Goal: Information Seeking & Learning: Learn about a topic

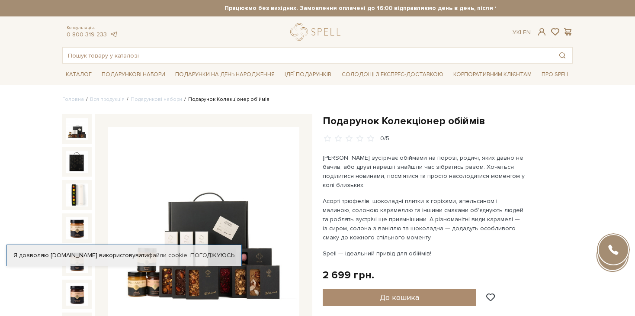
click at [262, 283] on img at bounding box center [203, 222] width 191 height 191
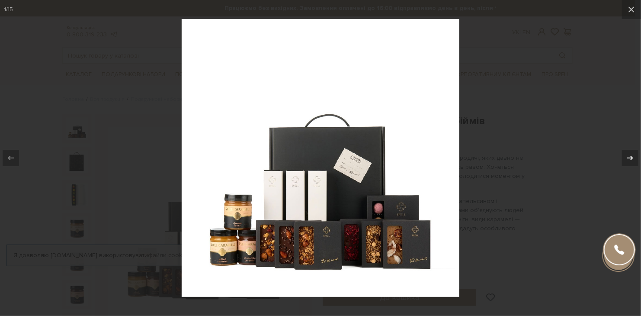
click at [635, 147] on button at bounding box center [626, 157] width 30 height 43
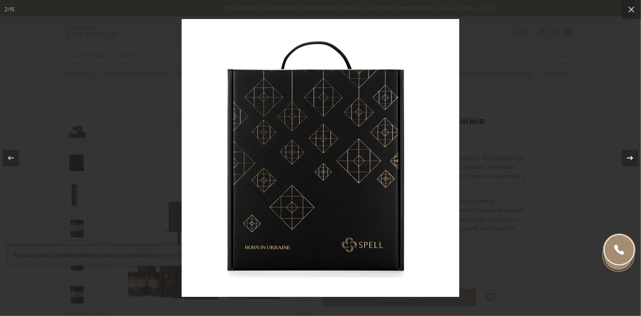
click at [635, 147] on button at bounding box center [626, 157] width 30 height 43
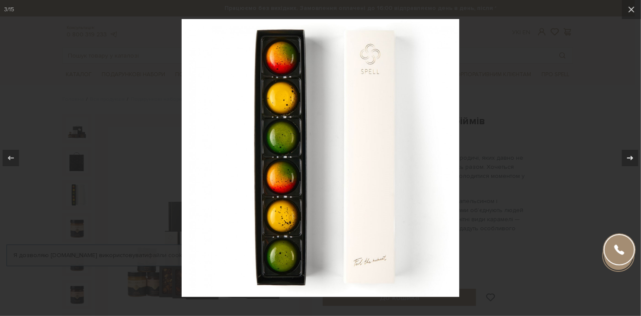
click at [635, 147] on button at bounding box center [626, 157] width 30 height 43
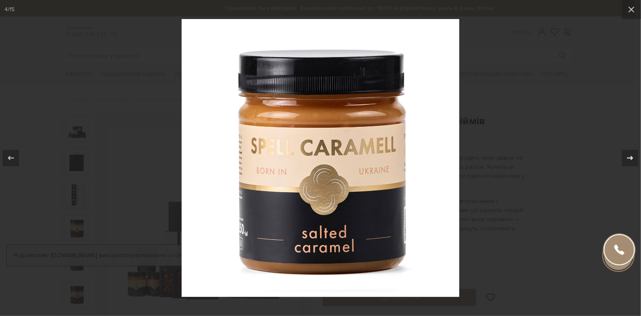
click at [635, 147] on button at bounding box center [626, 157] width 30 height 43
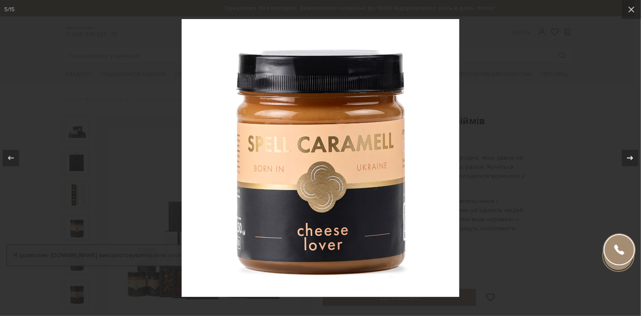
click at [635, 147] on button at bounding box center [626, 157] width 30 height 43
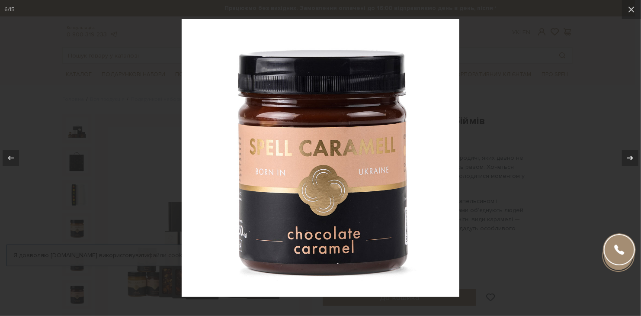
click at [635, 147] on button at bounding box center [626, 157] width 30 height 43
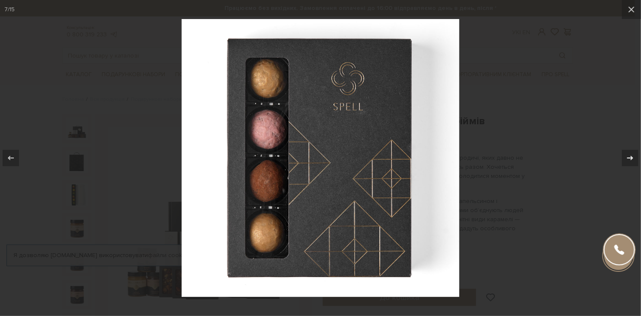
click at [635, 147] on button at bounding box center [626, 157] width 30 height 43
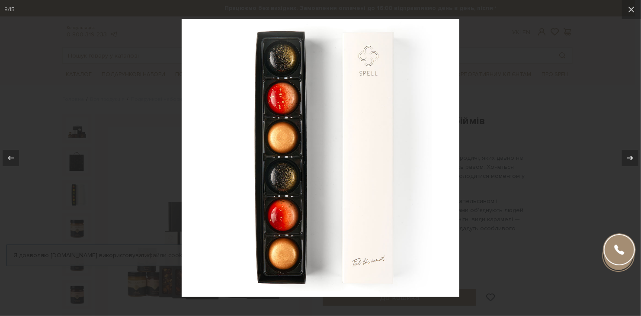
click at [635, 147] on button at bounding box center [626, 157] width 30 height 43
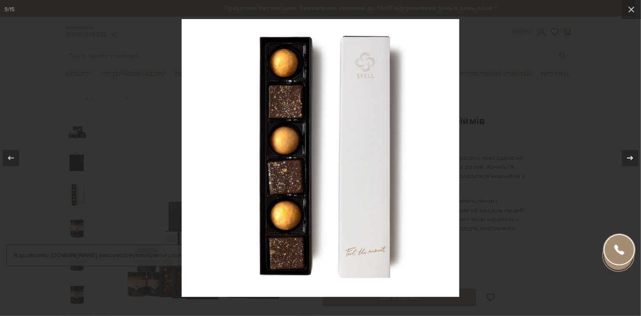
click at [635, 147] on button at bounding box center [626, 157] width 30 height 43
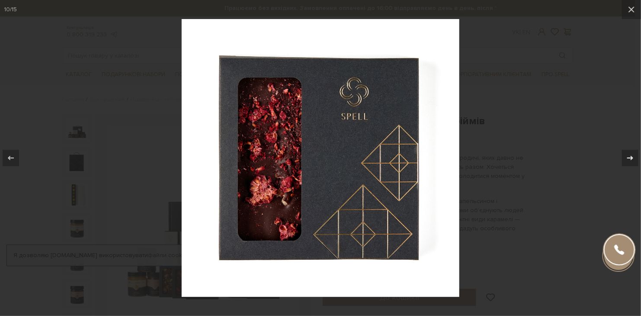
click at [635, 147] on button at bounding box center [626, 157] width 30 height 43
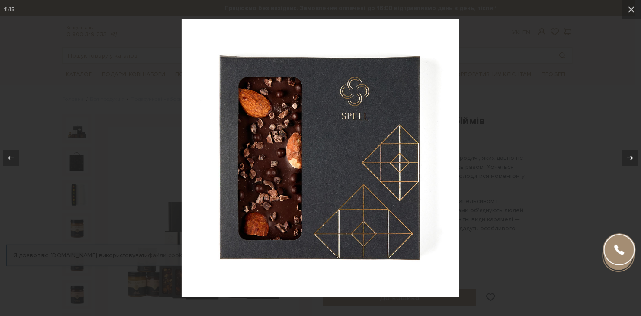
click at [635, 147] on button at bounding box center [626, 157] width 30 height 43
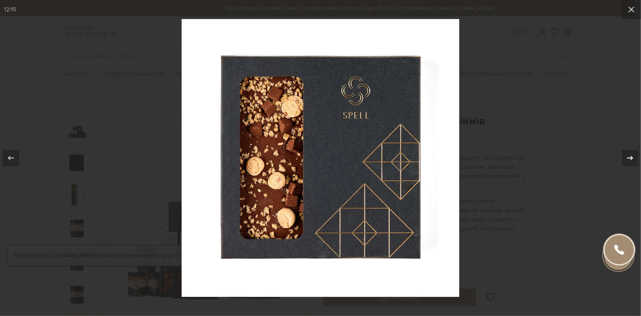
click at [635, 147] on button at bounding box center [626, 157] width 30 height 43
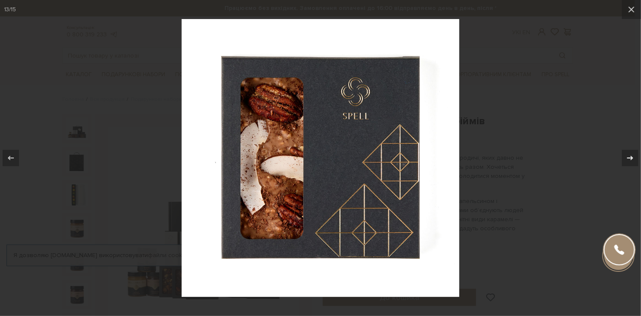
click at [635, 147] on button at bounding box center [626, 157] width 30 height 43
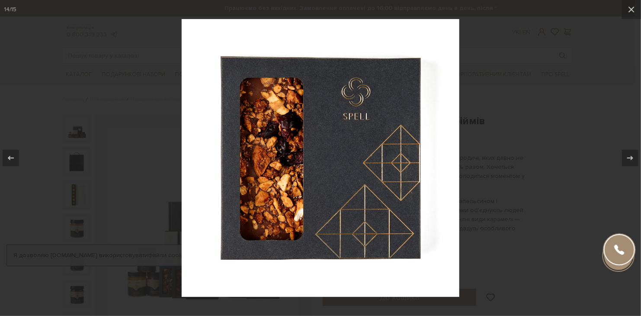
click at [604, 135] on div at bounding box center [320, 158] width 641 height 316
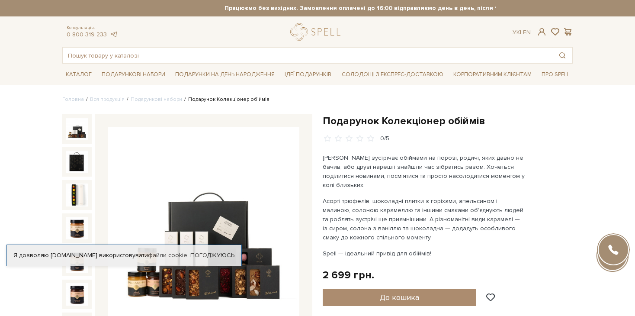
scroll to position [261, 0]
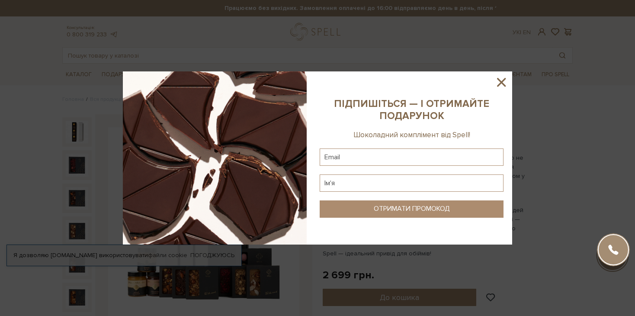
click at [499, 83] on icon at bounding box center [501, 82] width 15 height 15
click at [499, 83] on div at bounding box center [317, 158] width 635 height 316
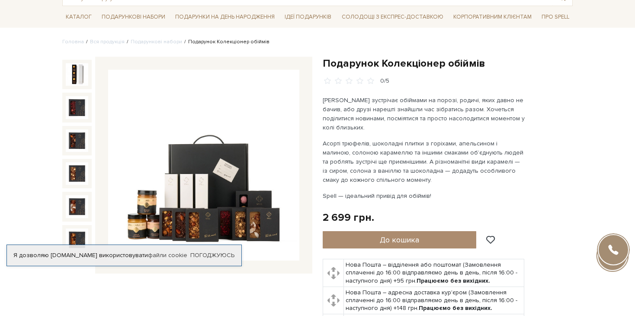
scroll to position [20, 0]
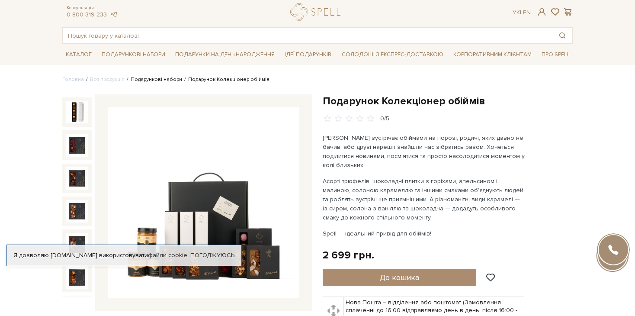
click at [168, 81] on link "Подарункові набори" at bounding box center [157, 79] width 52 height 6
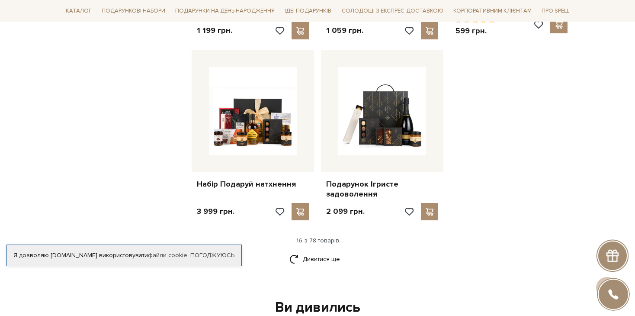
scroll to position [1054, 0]
click at [318, 261] on link "Дивитися ще" at bounding box center [318, 259] width 56 height 15
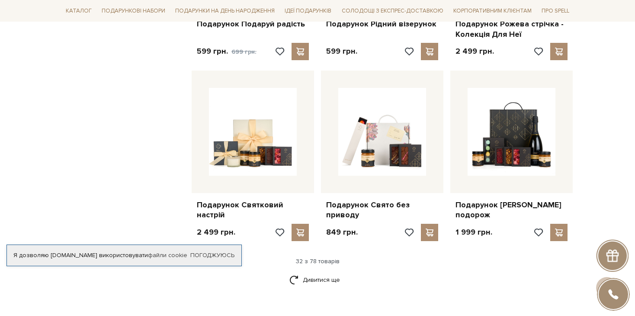
scroll to position [1948, 0]
